Goal: Task Accomplishment & Management: Find specific page/section

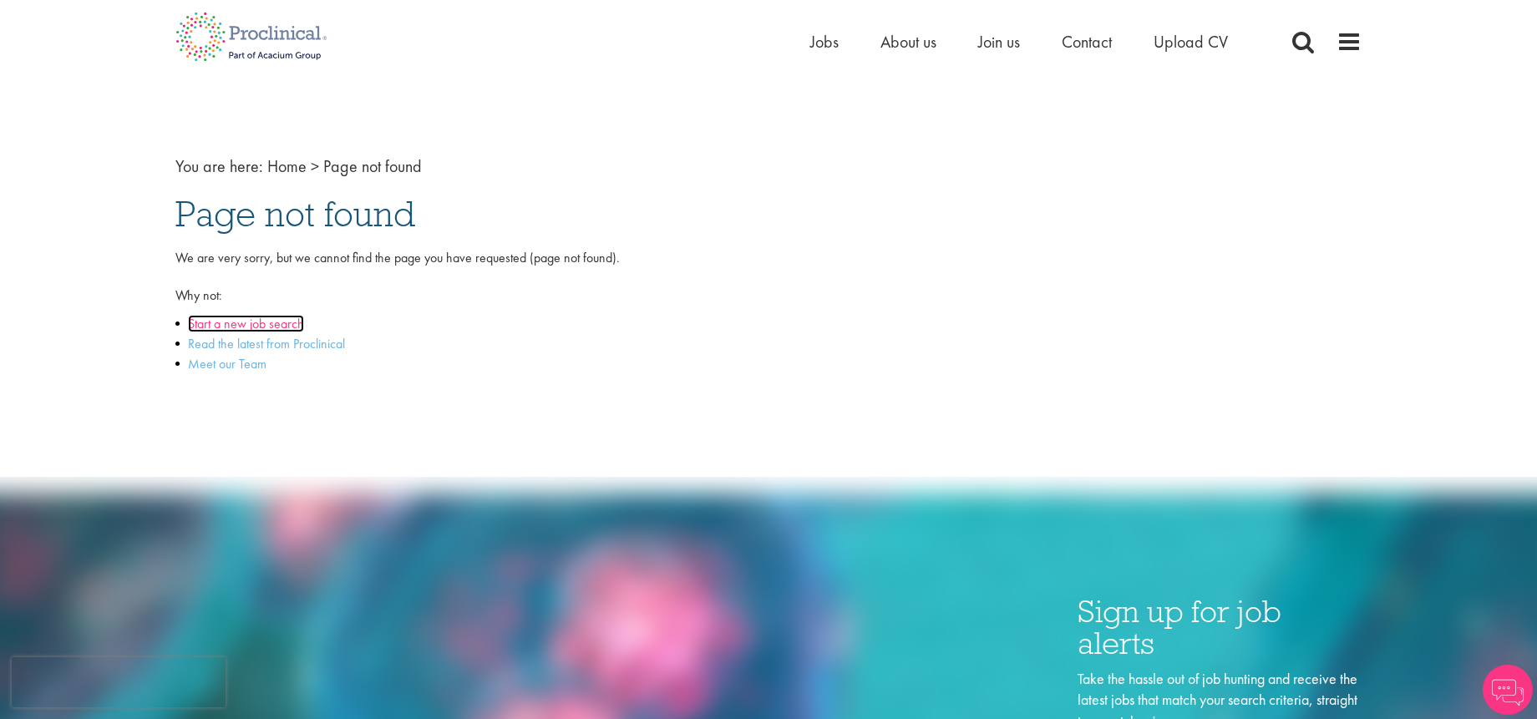
click at [273, 320] on link "Start a new job search" at bounding box center [246, 324] width 116 height 18
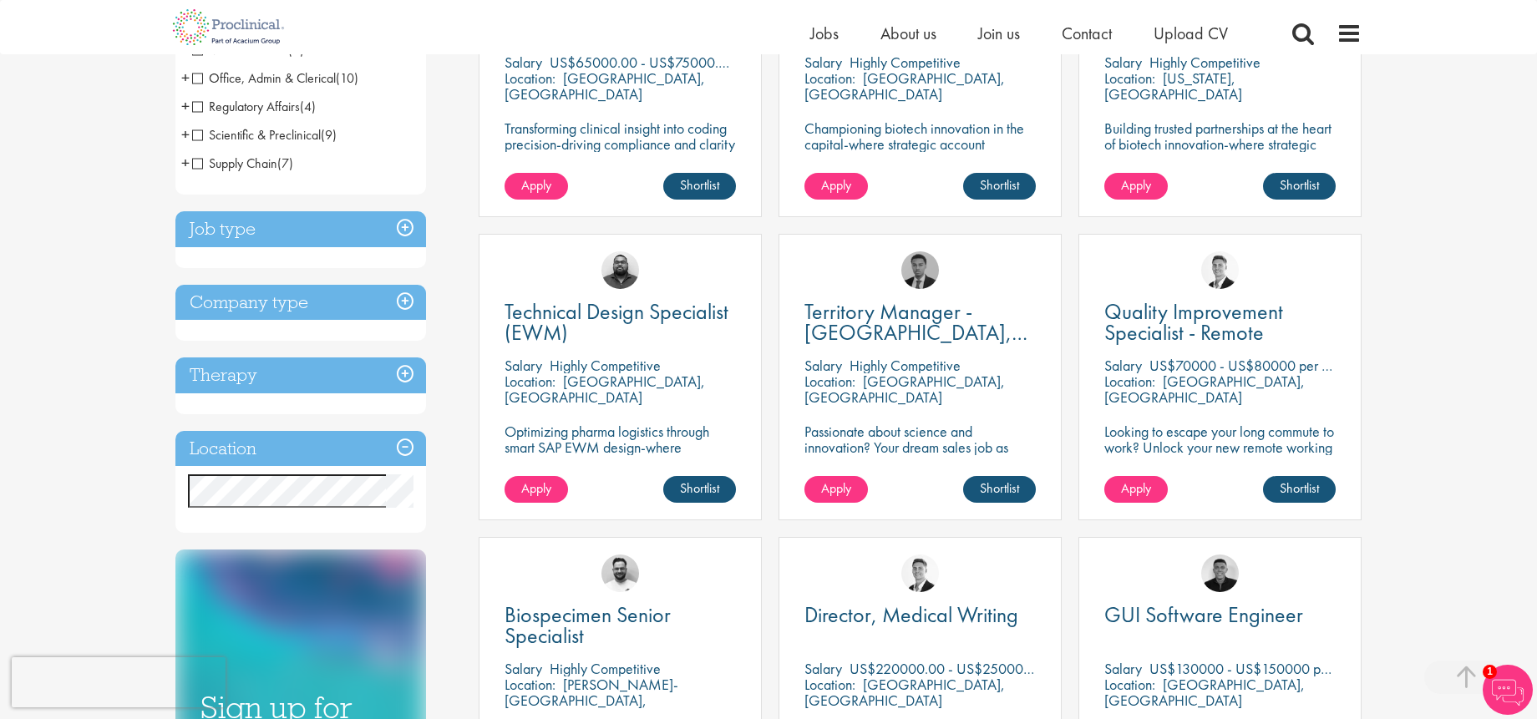
scroll to position [617, 0]
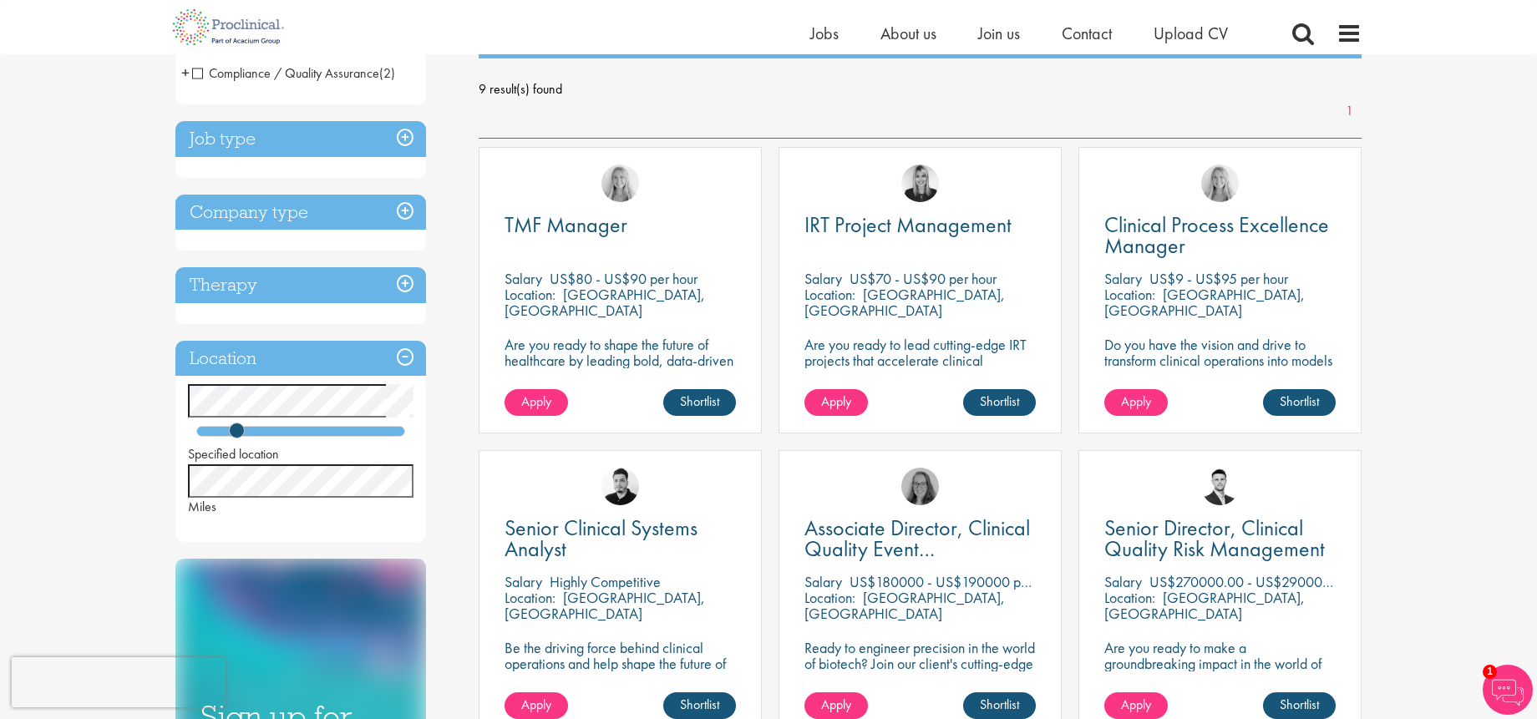
scroll to position [201, 0]
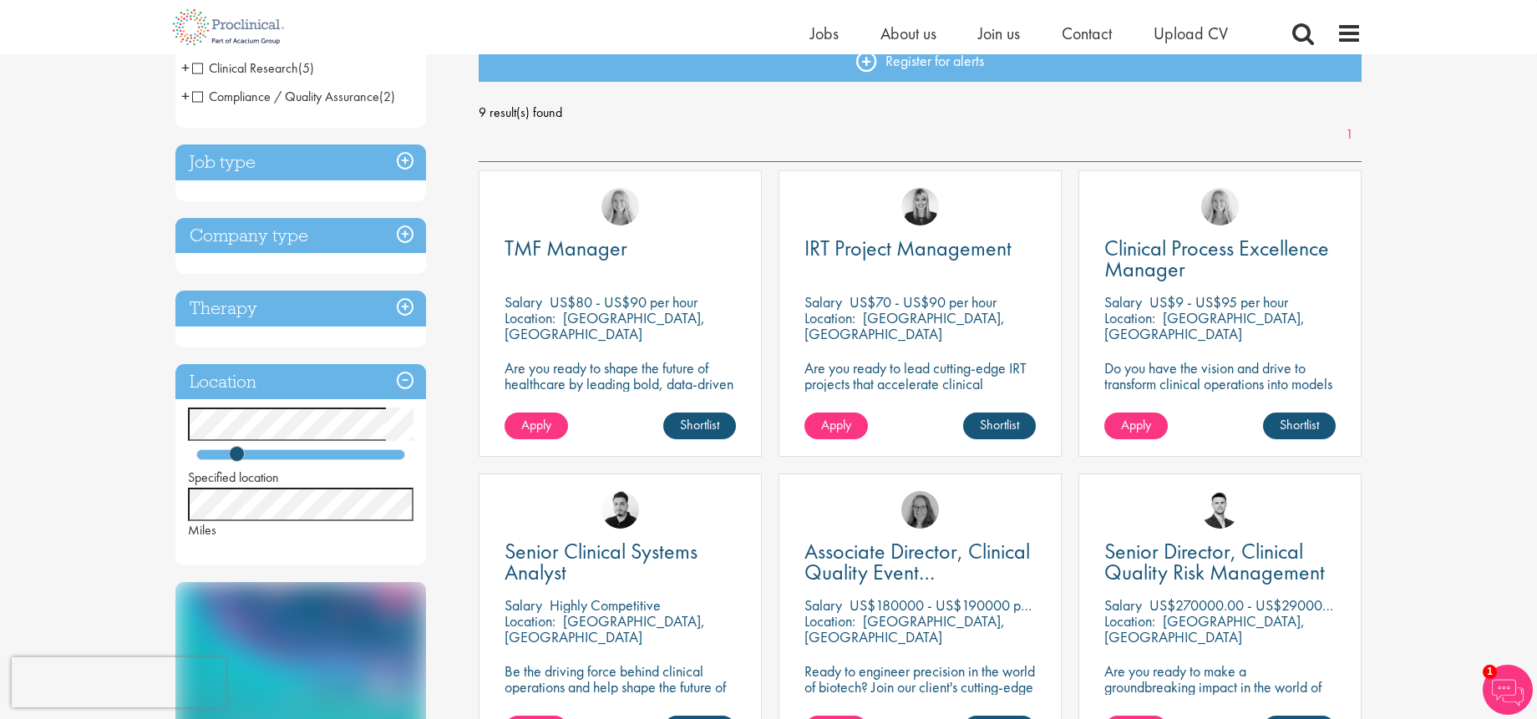
click at [301, 162] on h3 "Job type" at bounding box center [300, 163] width 251 height 36
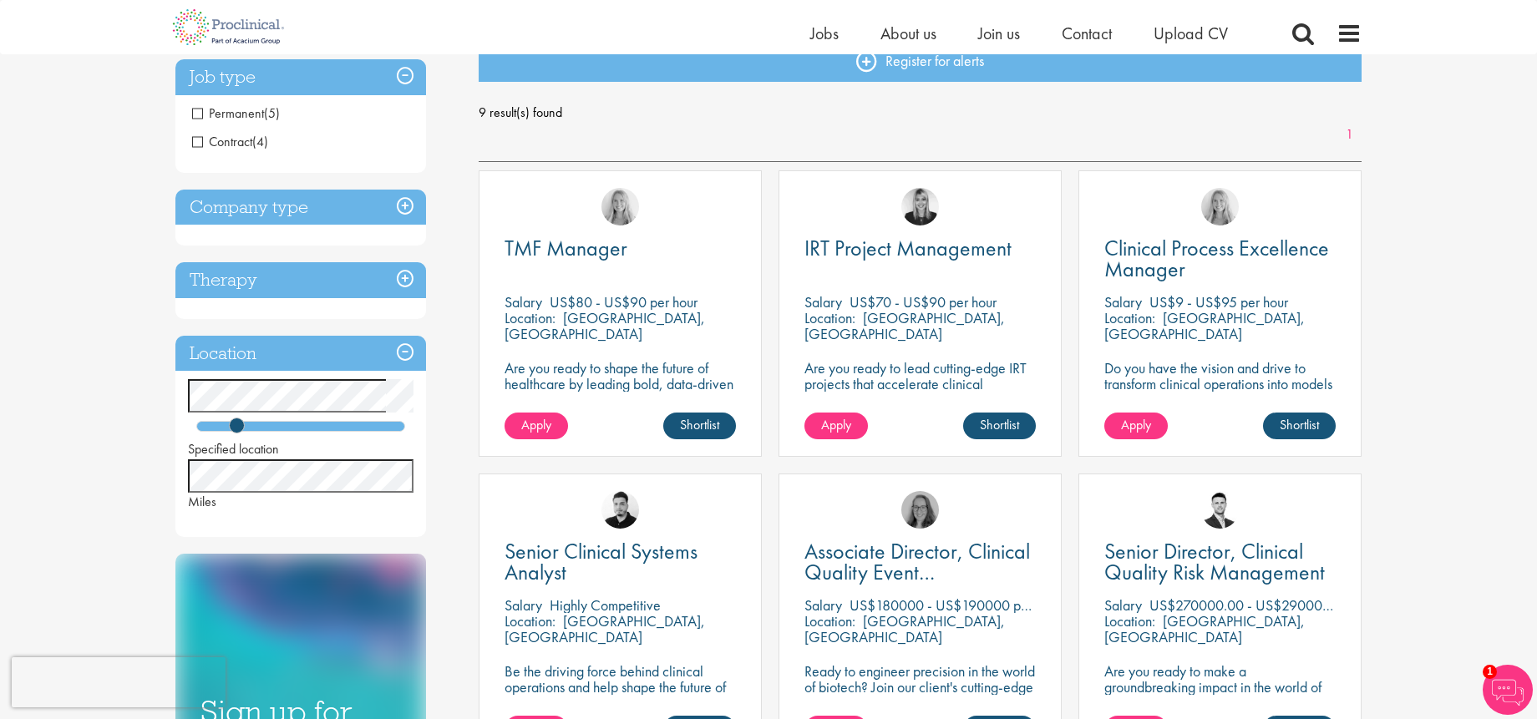
click at [315, 89] on h3 "Job type" at bounding box center [300, 77] width 251 height 36
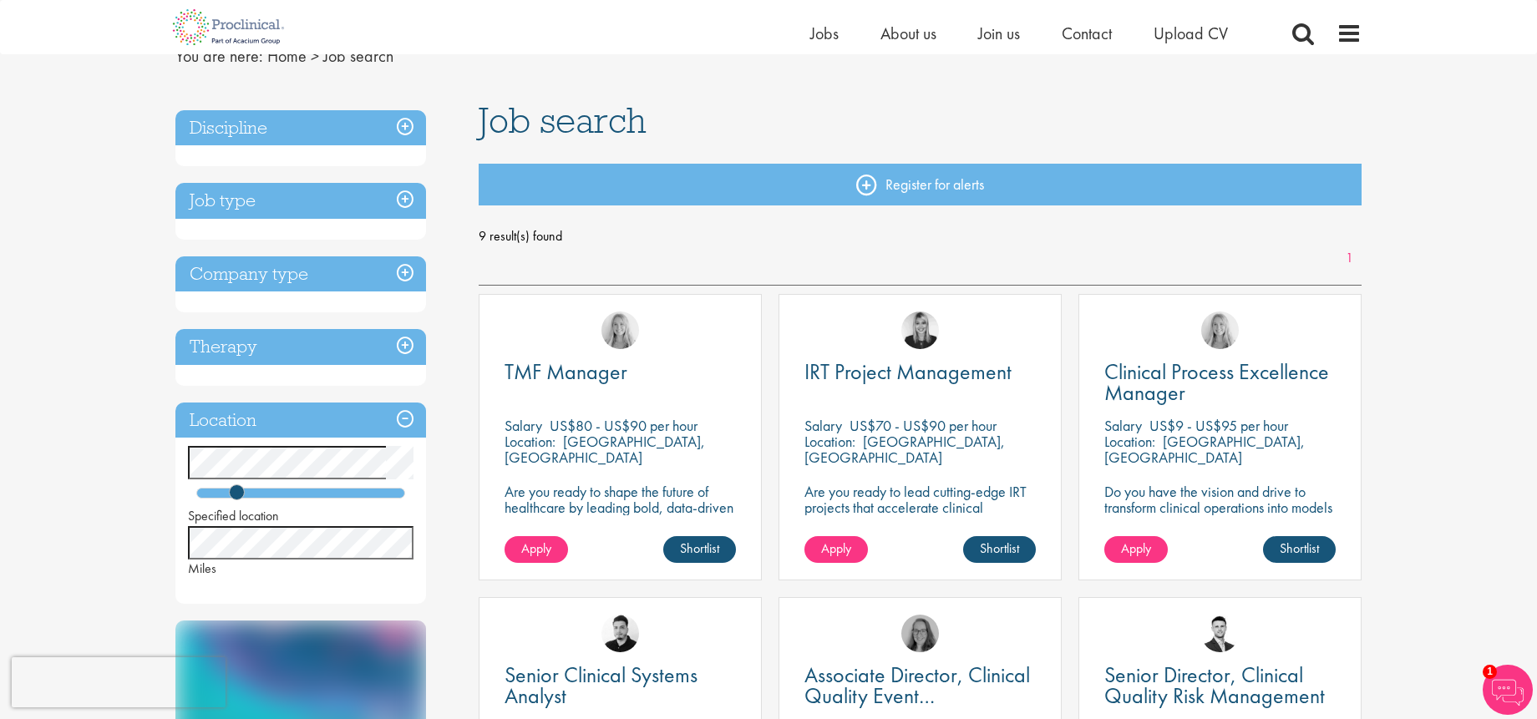
scroll to position [66, 0]
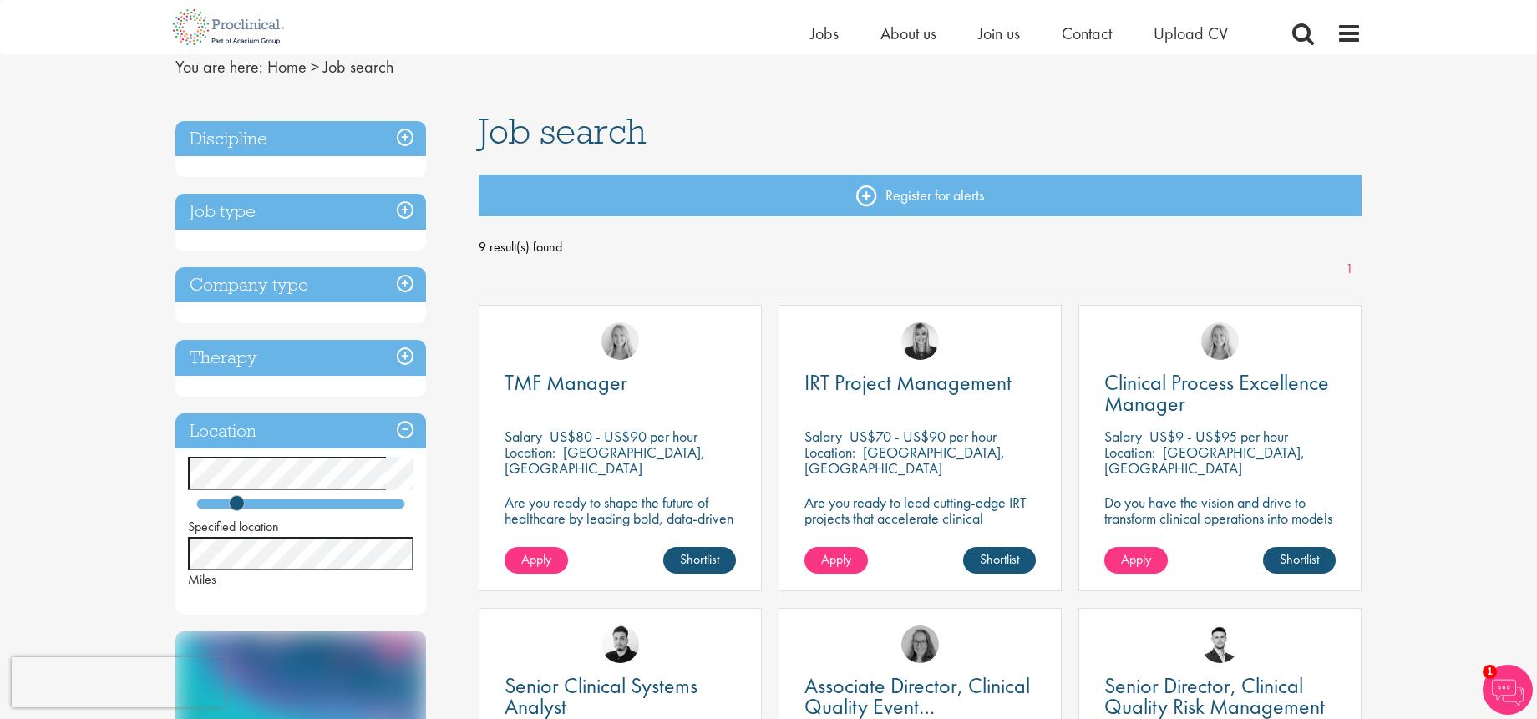
click at [221, 144] on h3 "Discipline" at bounding box center [300, 139] width 251 height 36
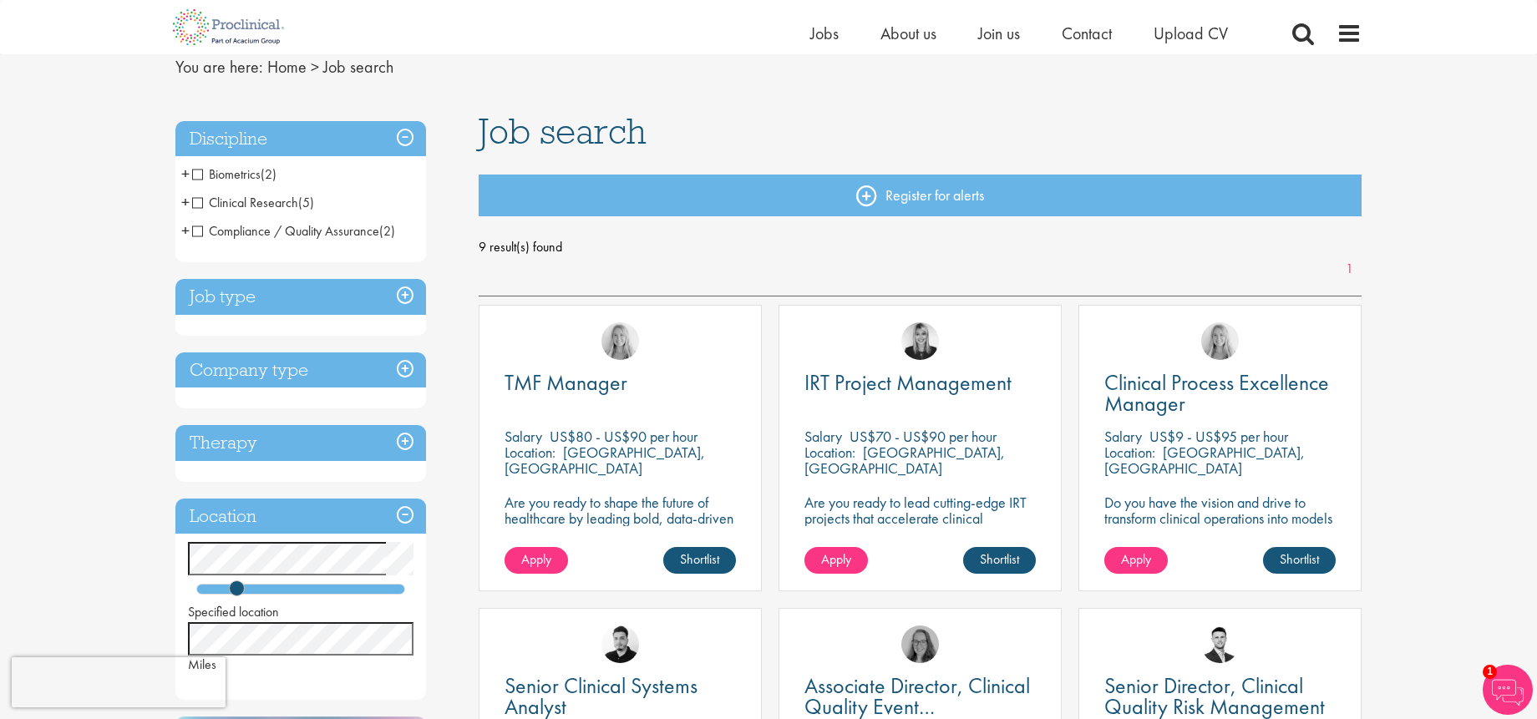
click at [197, 231] on span "Compliance / Quality Assurance" at bounding box center [285, 231] width 187 height 18
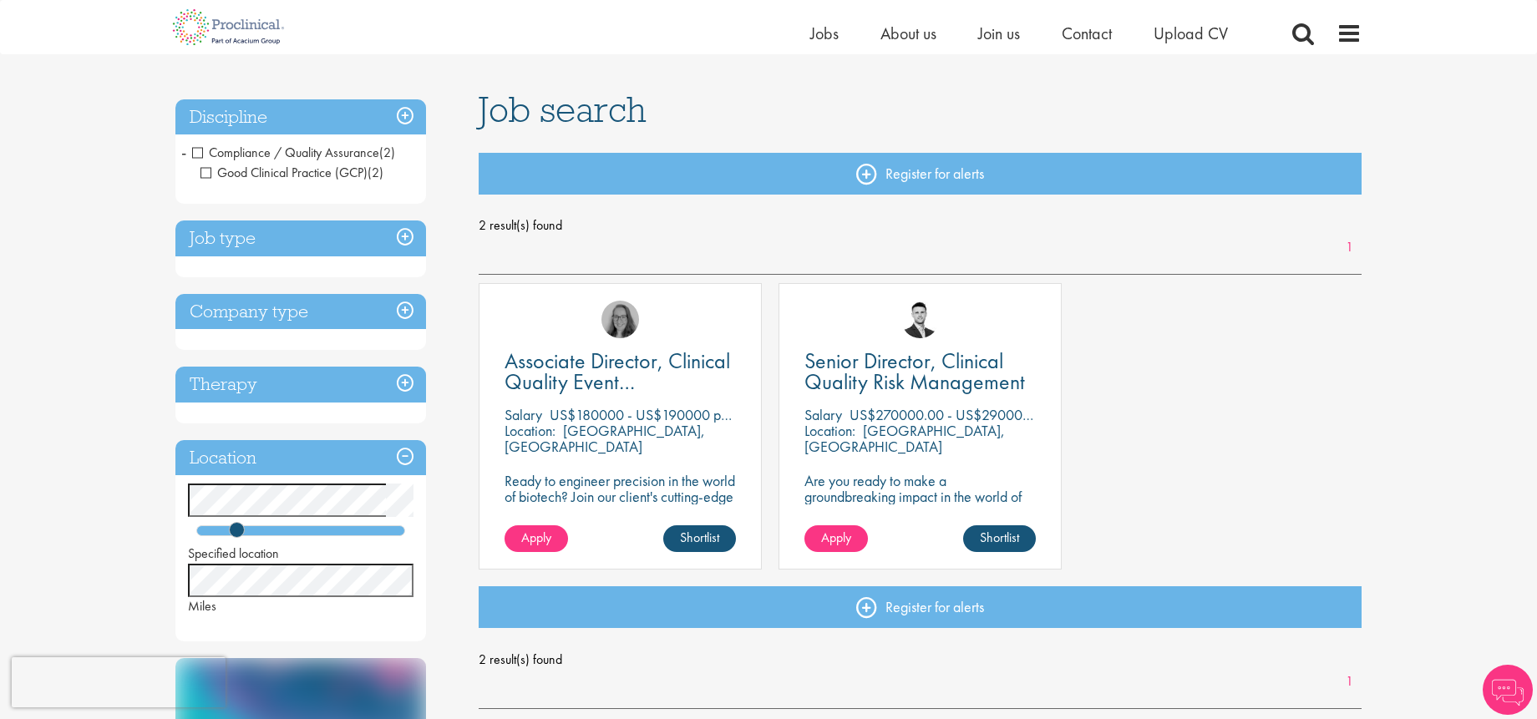
scroll to position [89, 0]
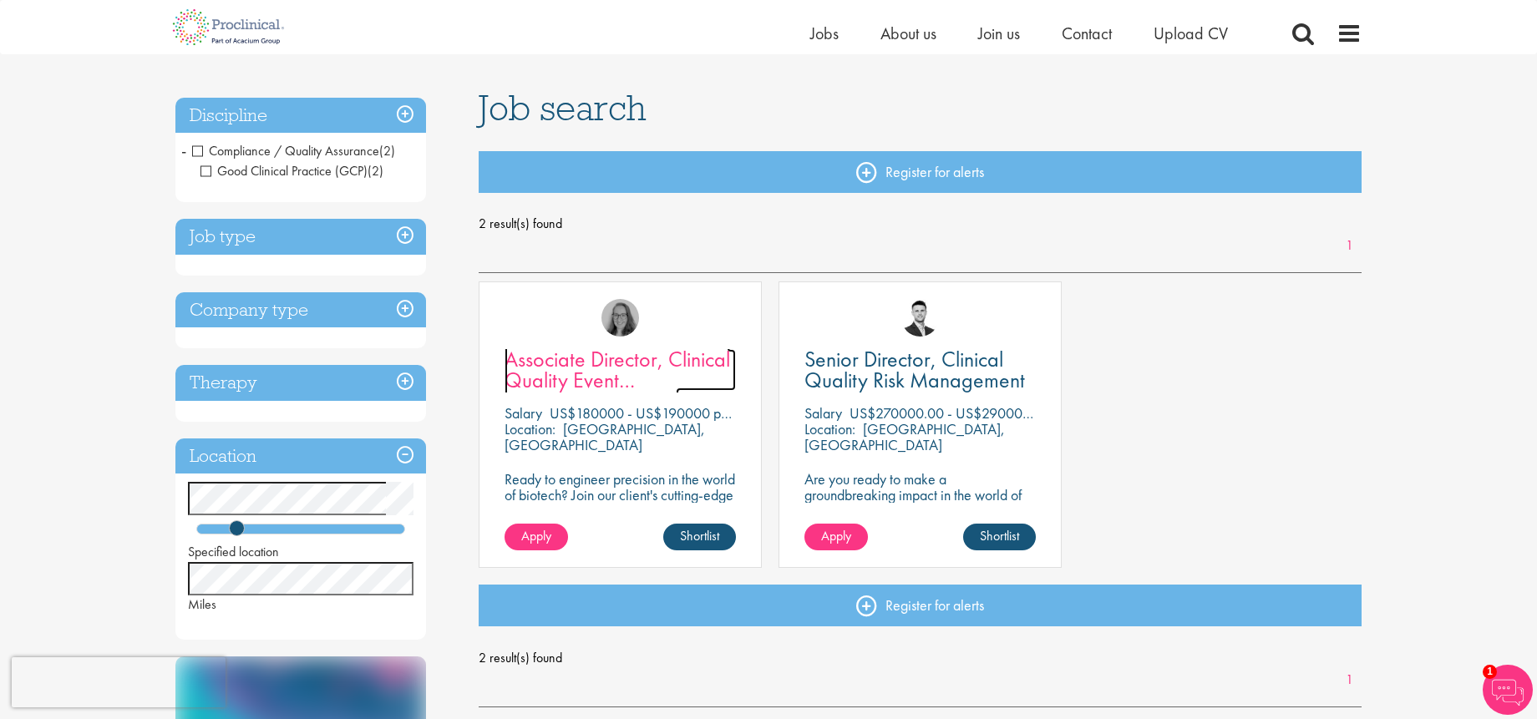
click at [556, 363] on span "Associate Director, Clinical Quality Event Management (GCP)" at bounding box center [618, 380] width 226 height 70
